Goal: Information Seeking & Learning: Learn about a topic

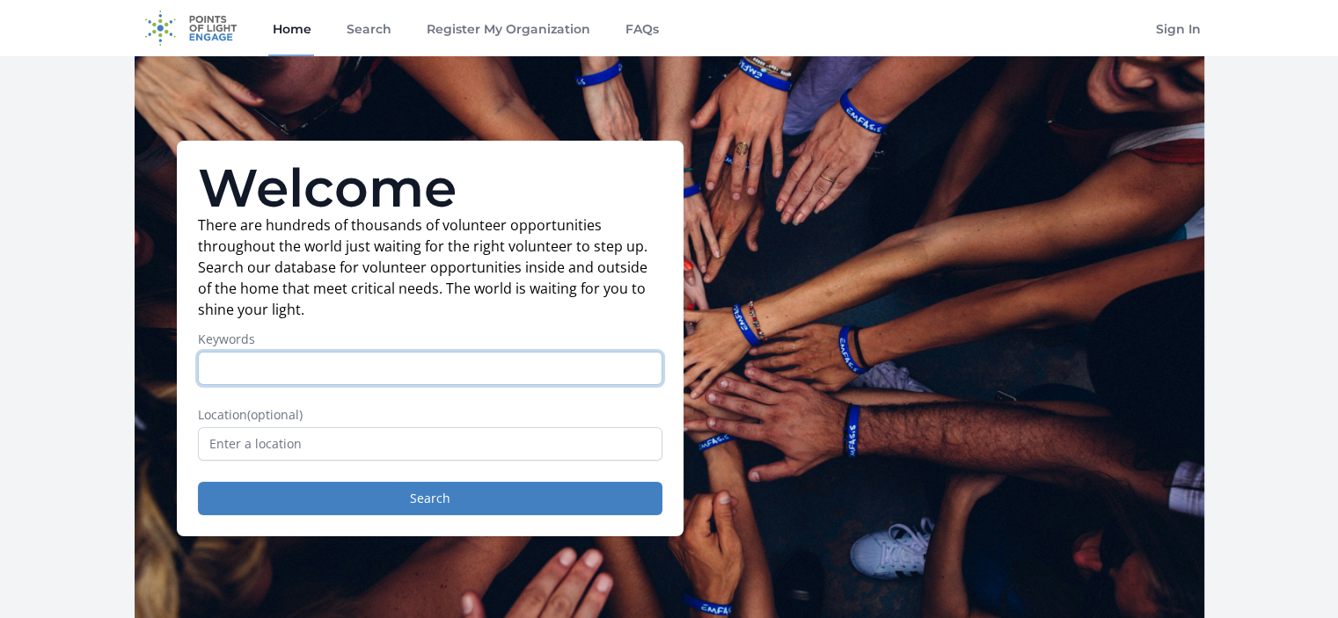
click at [236, 361] on input "Keywords" at bounding box center [430, 368] width 464 height 33
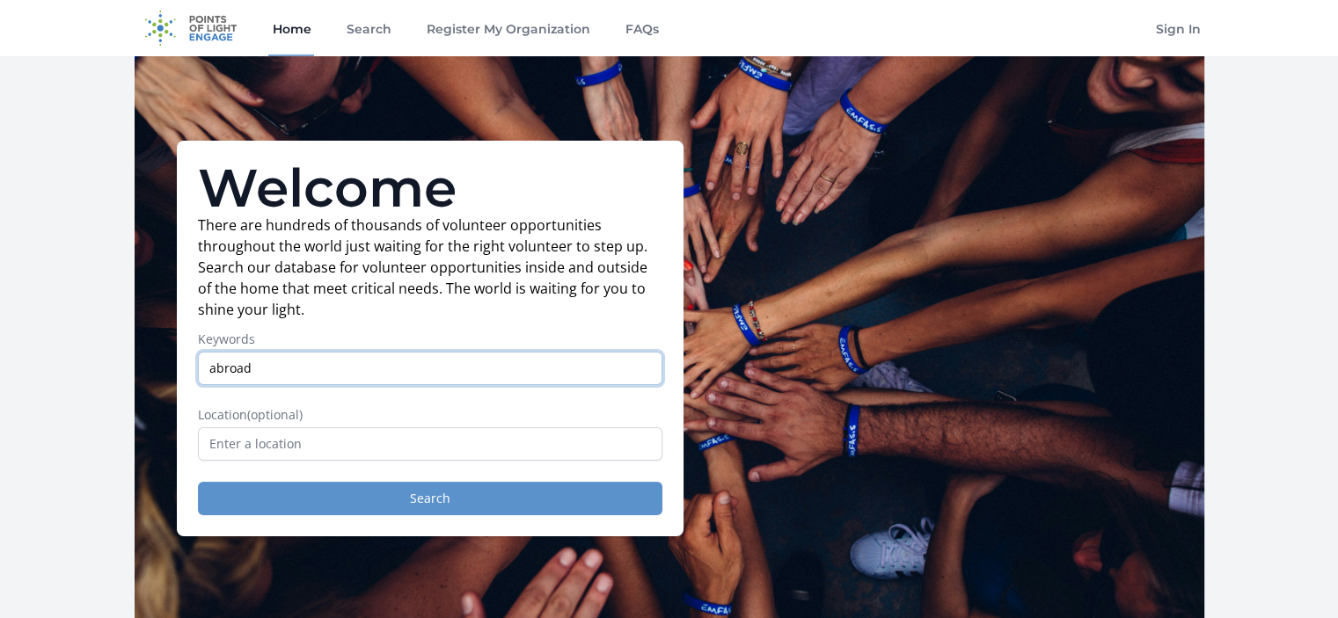
type input "abroad"
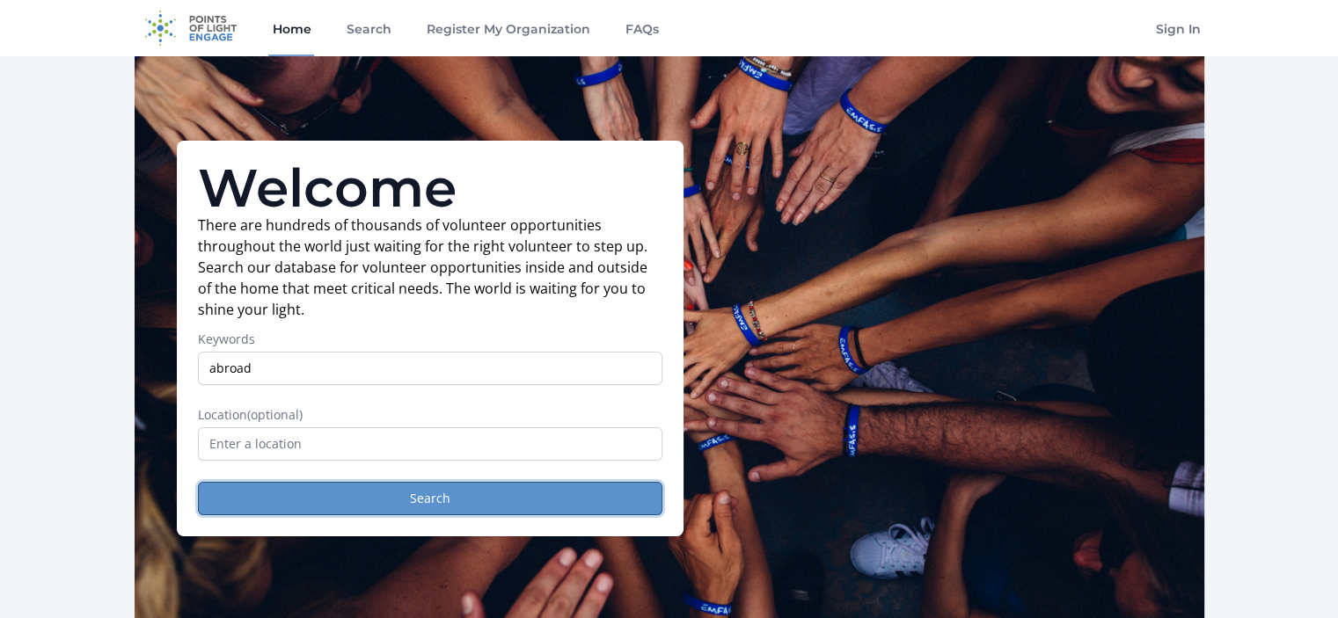
click at [303, 489] on button "Search" at bounding box center [430, 498] width 464 height 33
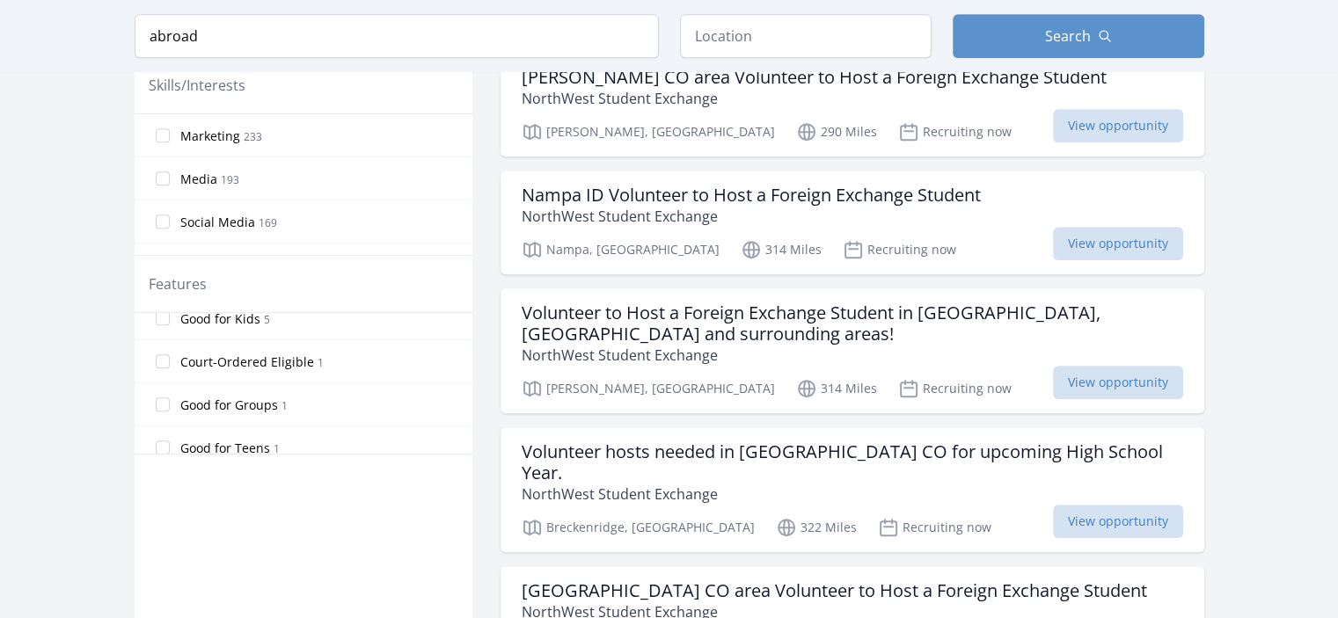
scroll to position [373, 0]
click at [242, 431] on span "Good for Teens" at bounding box center [225, 436] width 90 height 18
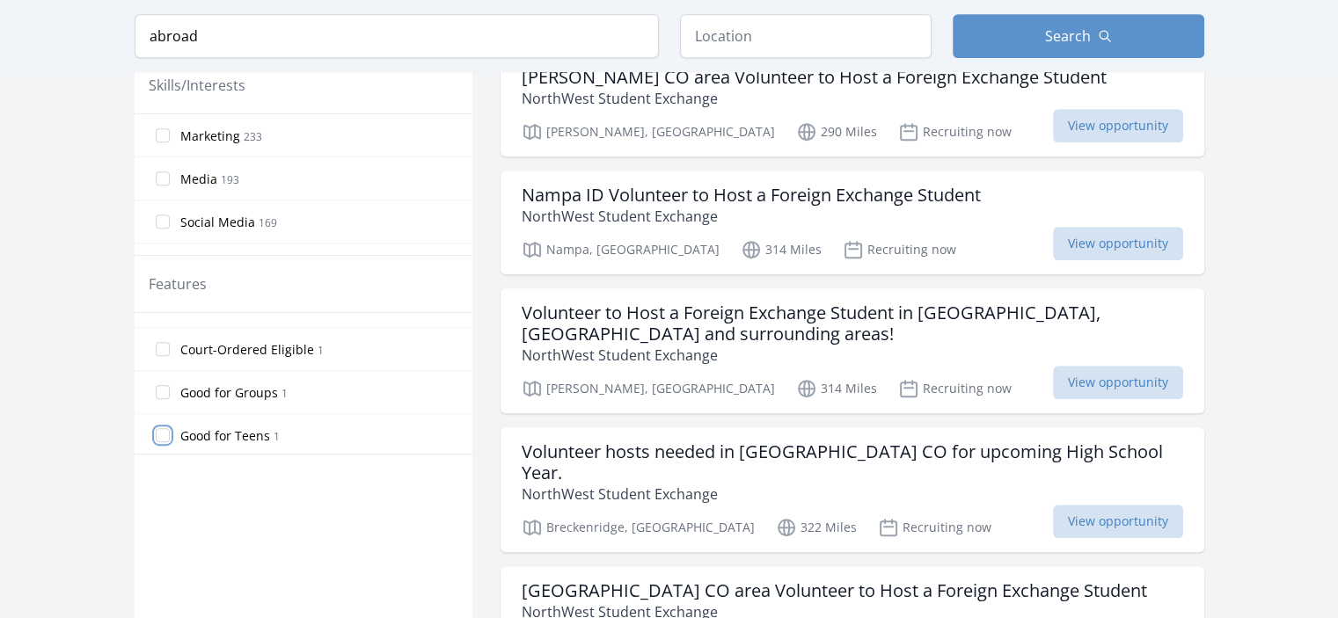
click at [170, 431] on input "Good for Teens 1" at bounding box center [163, 435] width 14 height 14
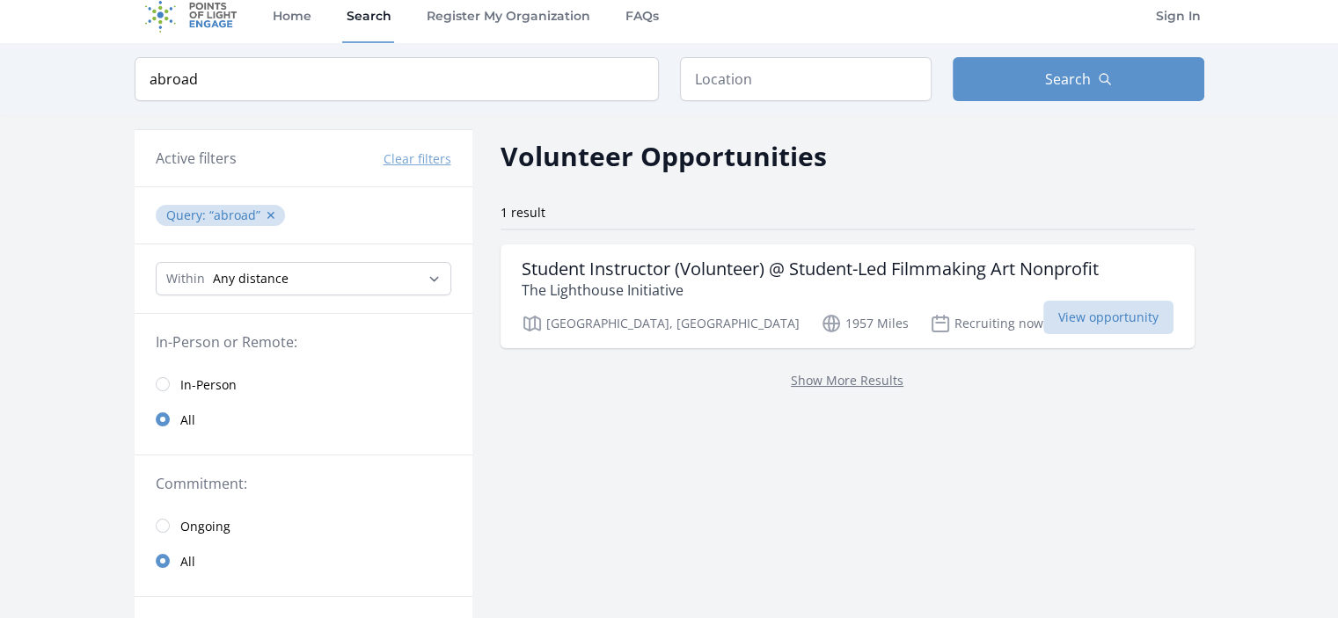
scroll to position [0, 0]
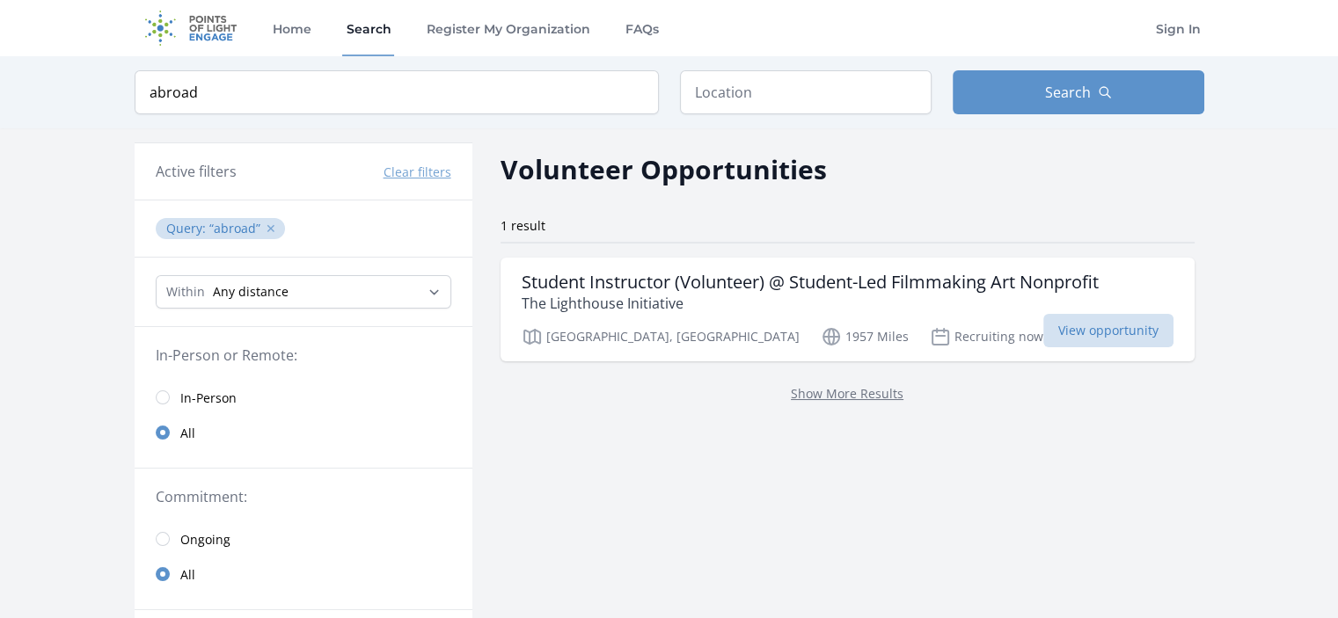
click at [273, 231] on button "✕" at bounding box center [271, 229] width 11 height 18
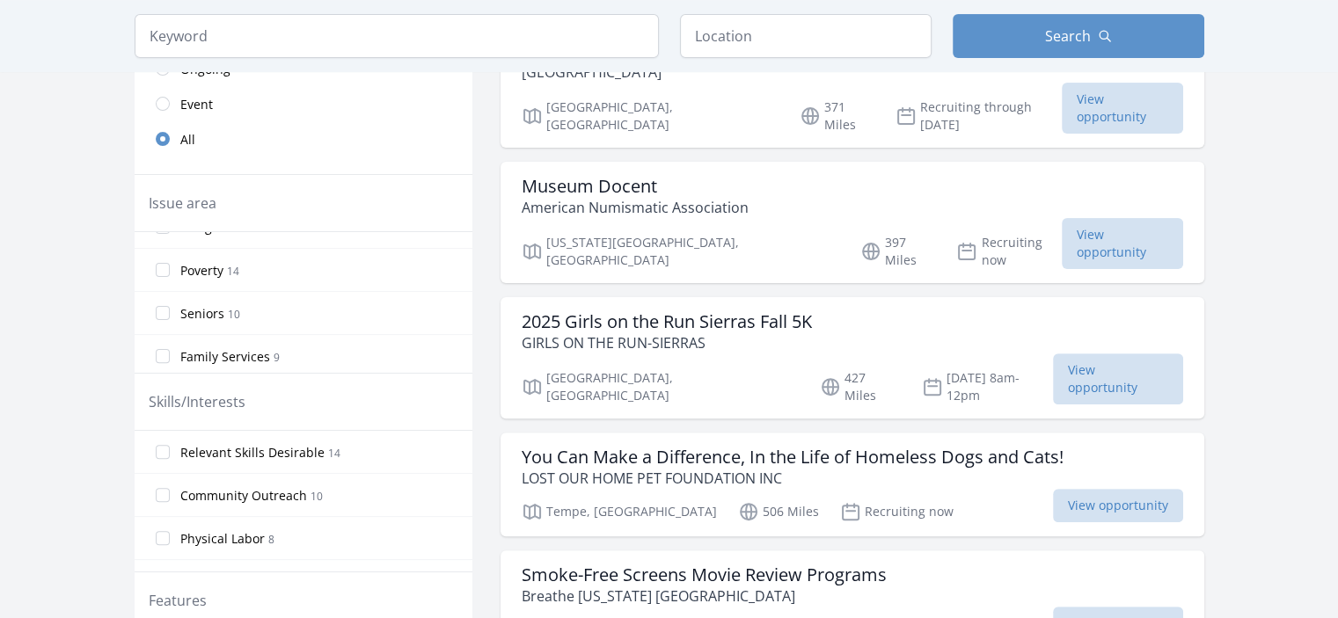
scroll to position [200, 0]
